Goal: Find specific page/section: Find specific page/section

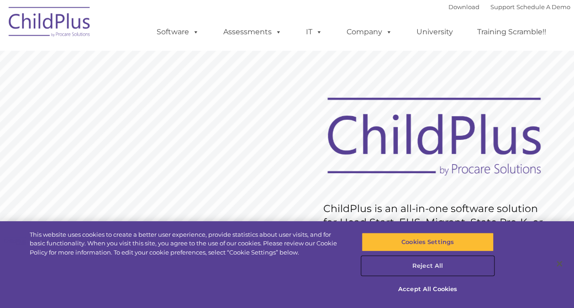
click at [442, 267] on button "Reject All" at bounding box center [428, 265] width 132 height 19
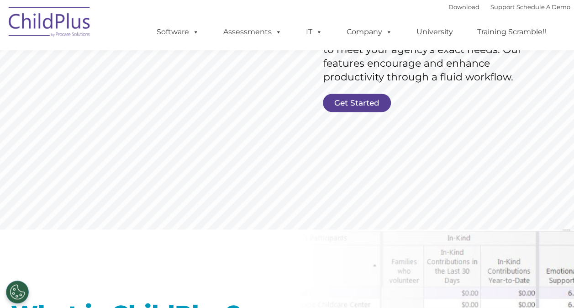
scroll to position [205, 0]
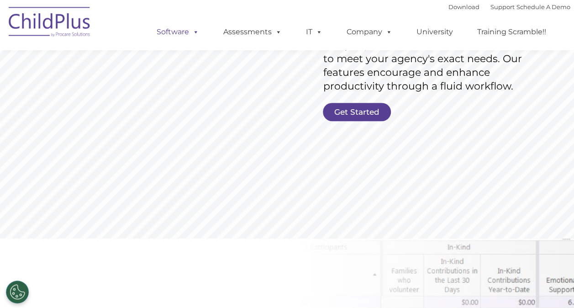
click at [195, 33] on span at bounding box center [194, 31] width 10 height 9
click at [301, 163] on rs-slide "Request Pricing ChildPlus is an all-in-one software solution for Head Start, EH…" at bounding box center [287, 32] width 574 height 411
click at [344, 113] on link "Get Started" at bounding box center [357, 112] width 68 height 18
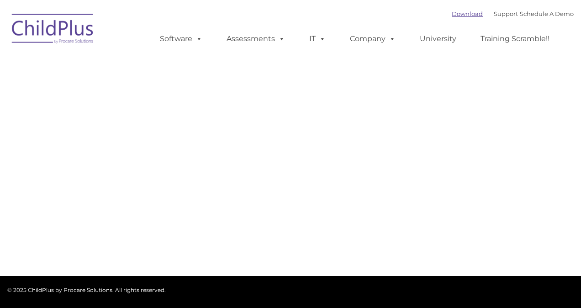
type input ""
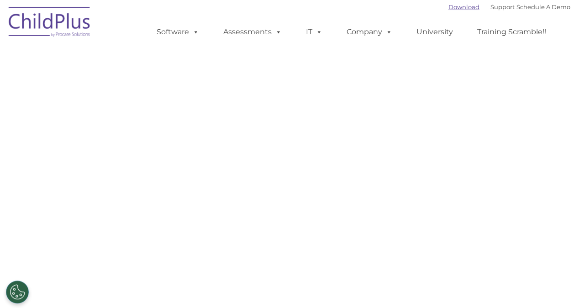
select select "MEDIUM"
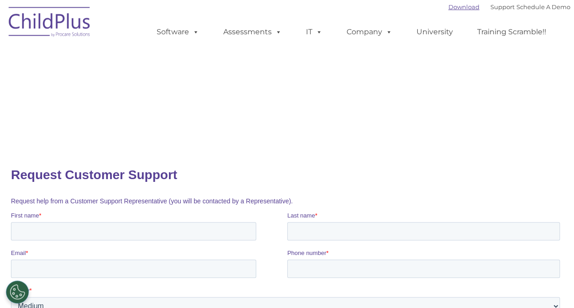
click at [449, 12] on div "Download Support | Schedule A Demo " at bounding box center [510, 7] width 122 height 14
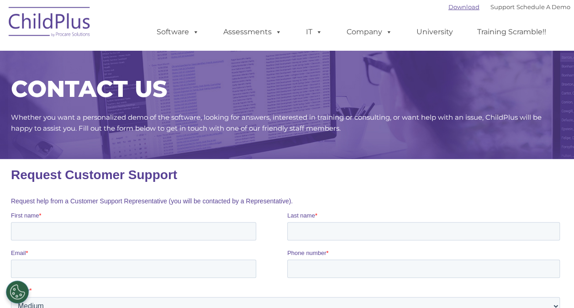
click at [452, 5] on link "Download" at bounding box center [464, 6] width 31 height 7
